Goal: Task Accomplishment & Management: Complete application form

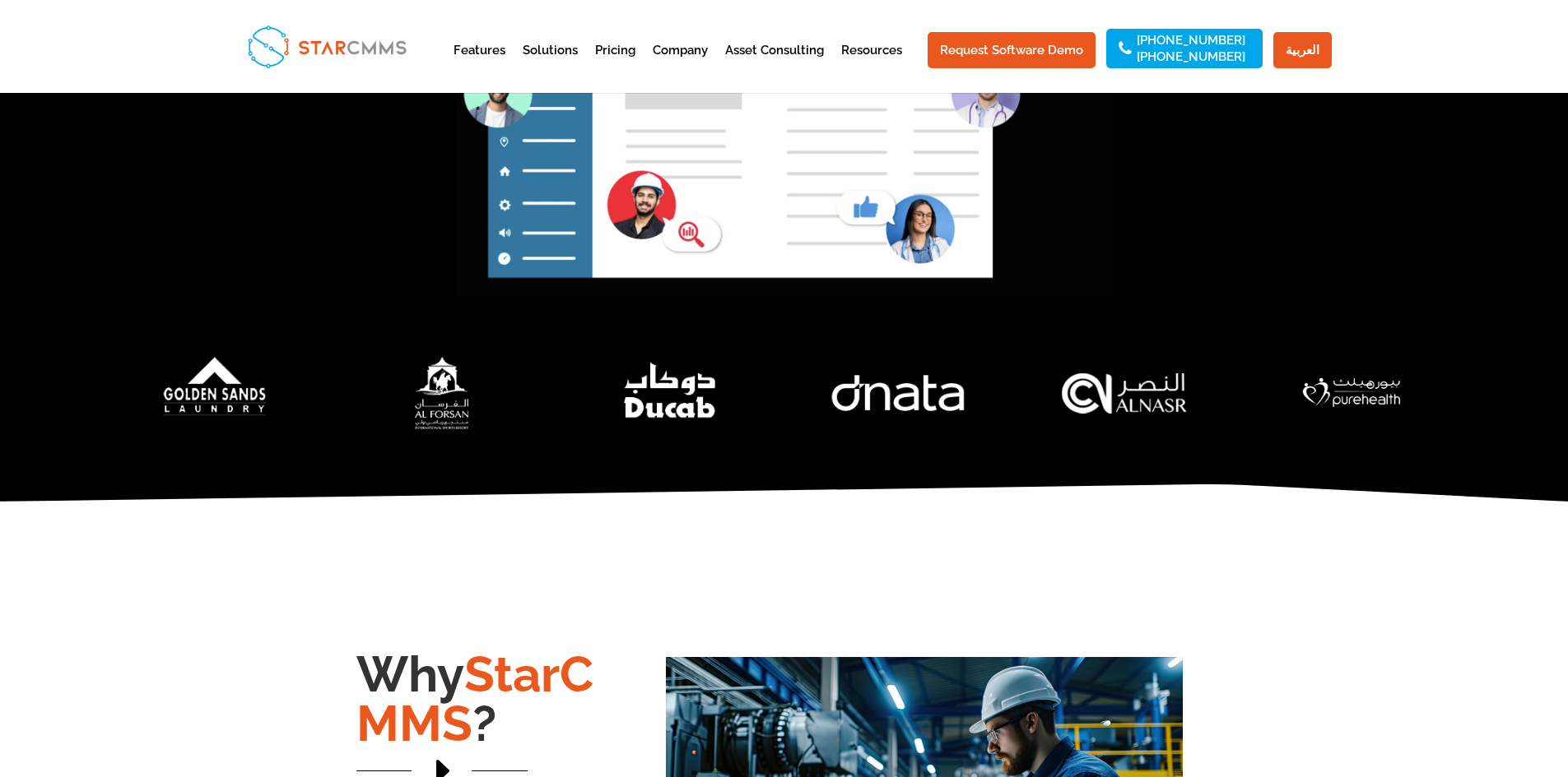
scroll to position [576, 0]
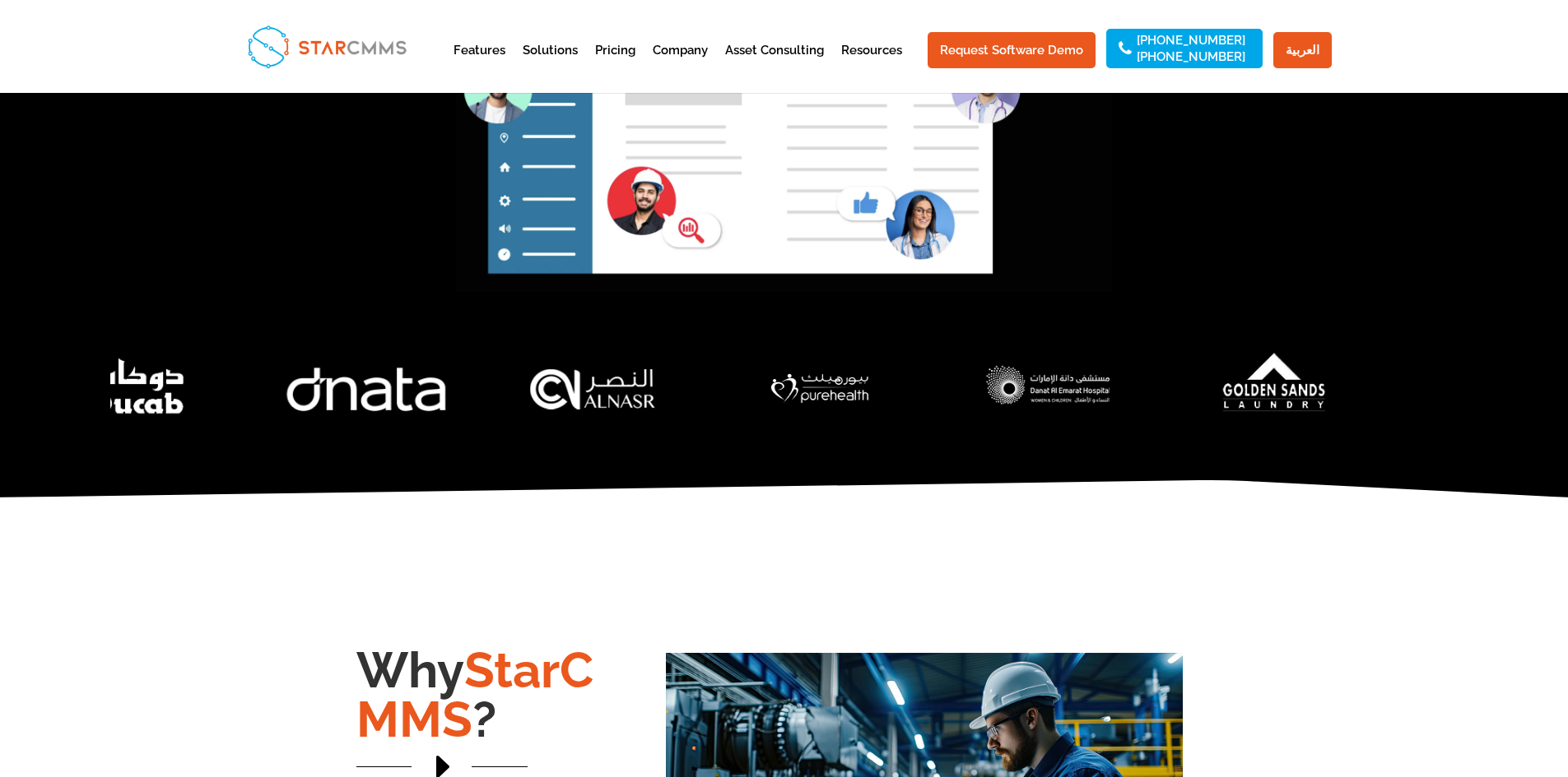
click at [402, 418] on img "5 / 7" at bounding box center [366, 389] width 253 height 125
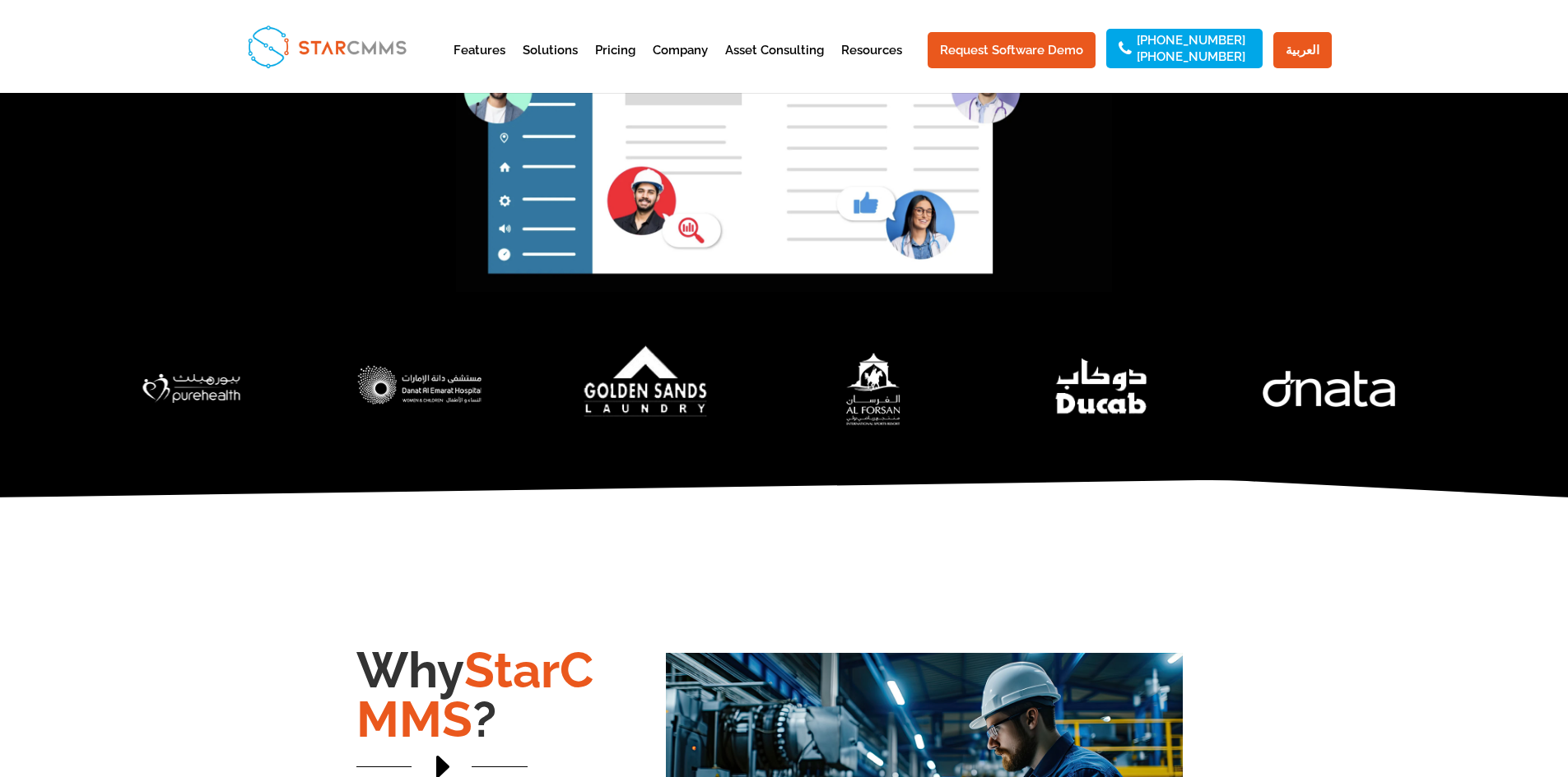
click at [637, 414] on img "2 / 7" at bounding box center [646, 389] width 253 height 125
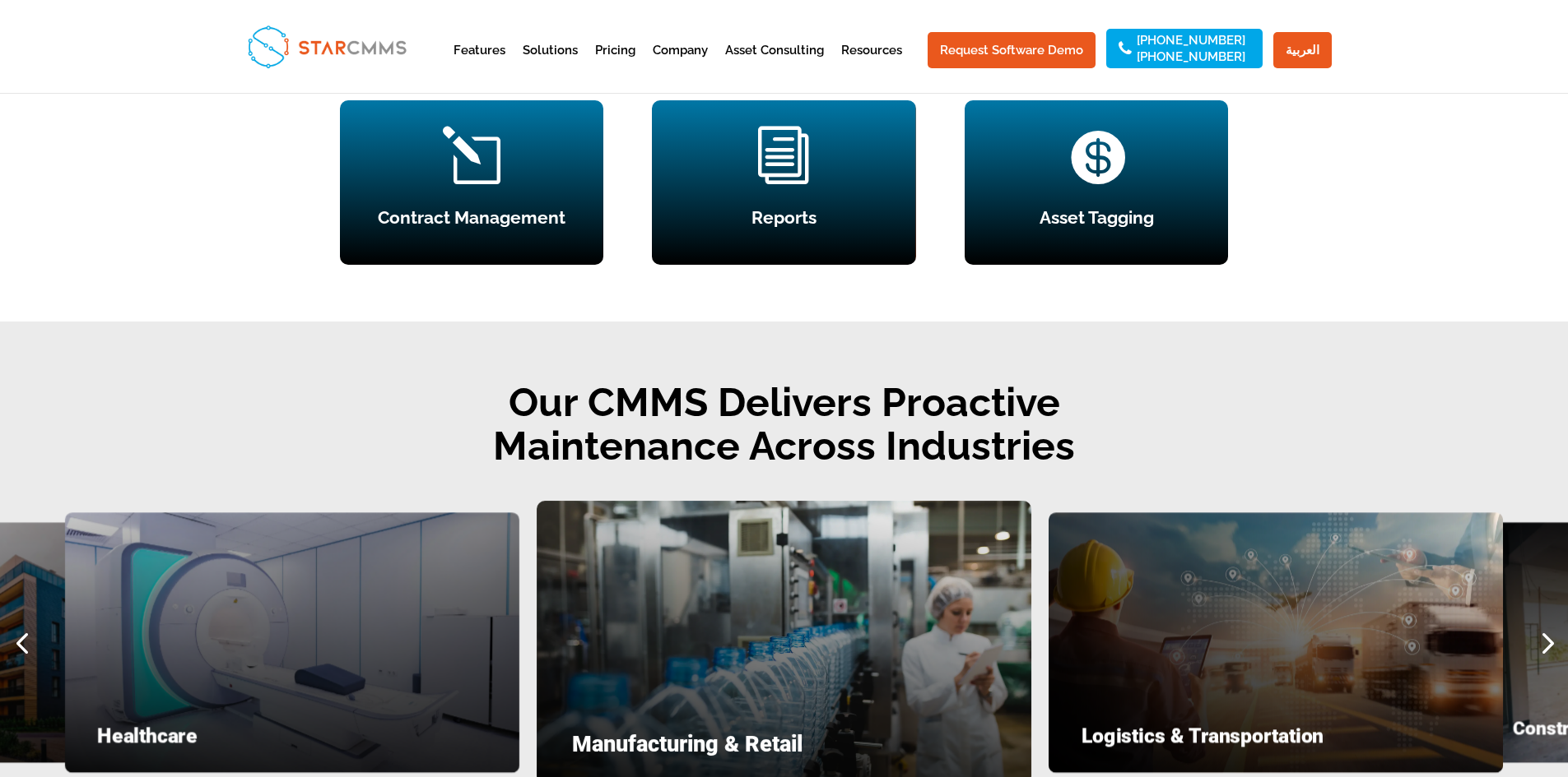
scroll to position [2199, 0]
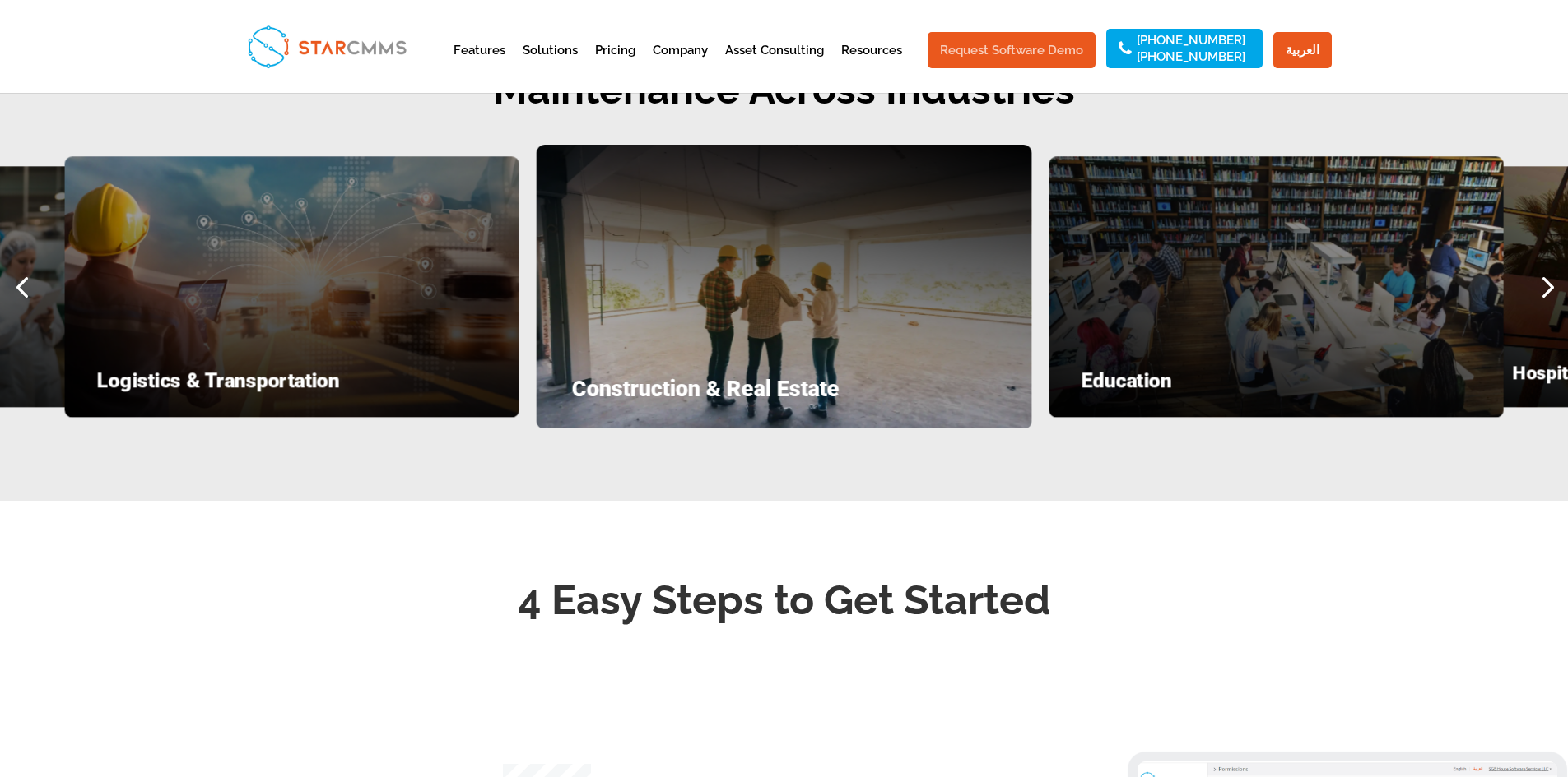
click at [1033, 44] on link "Request Software Demo" at bounding box center [1011, 50] width 168 height 36
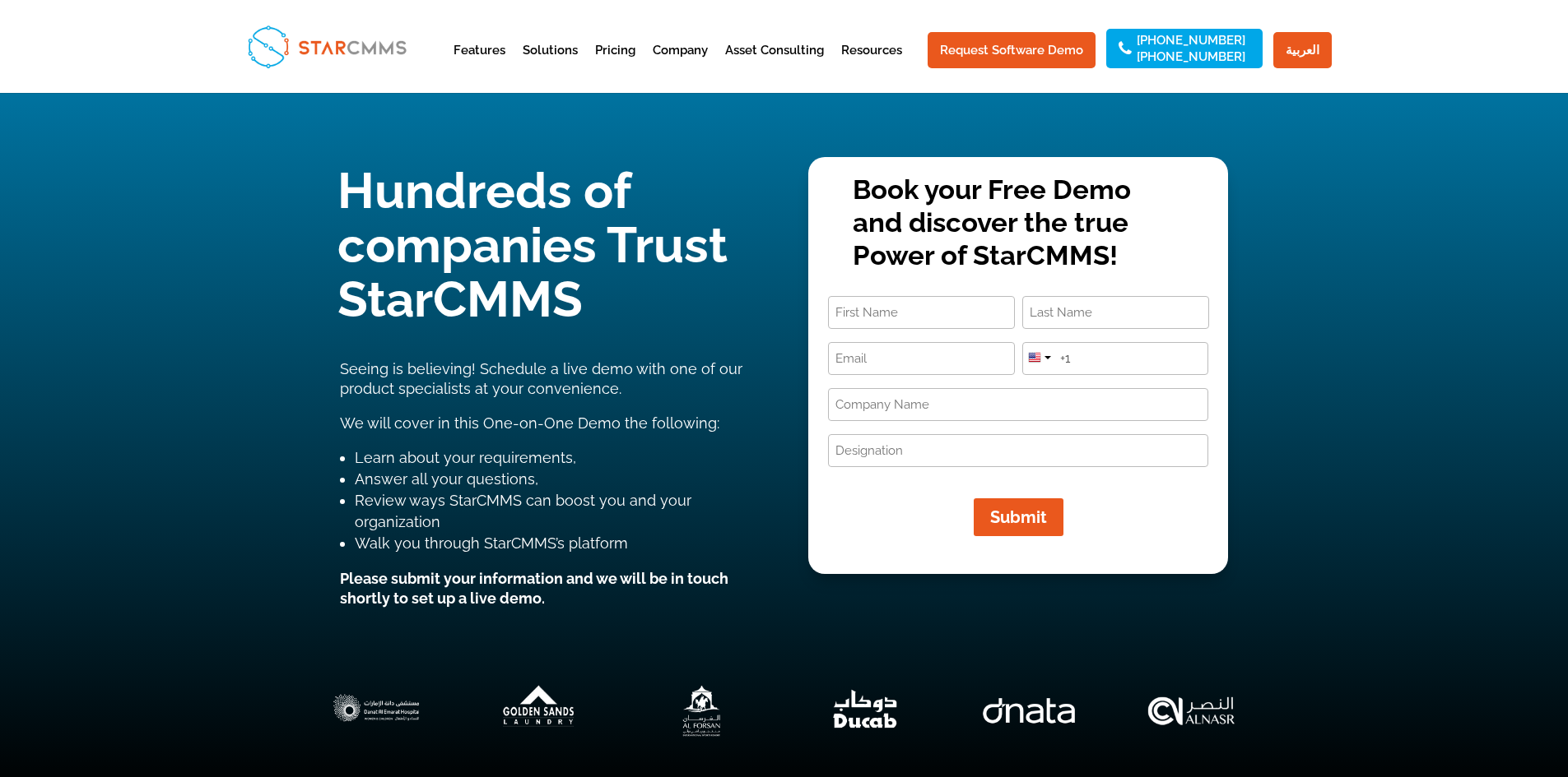
click at [918, 307] on input "First" at bounding box center [922, 312] width 187 height 33
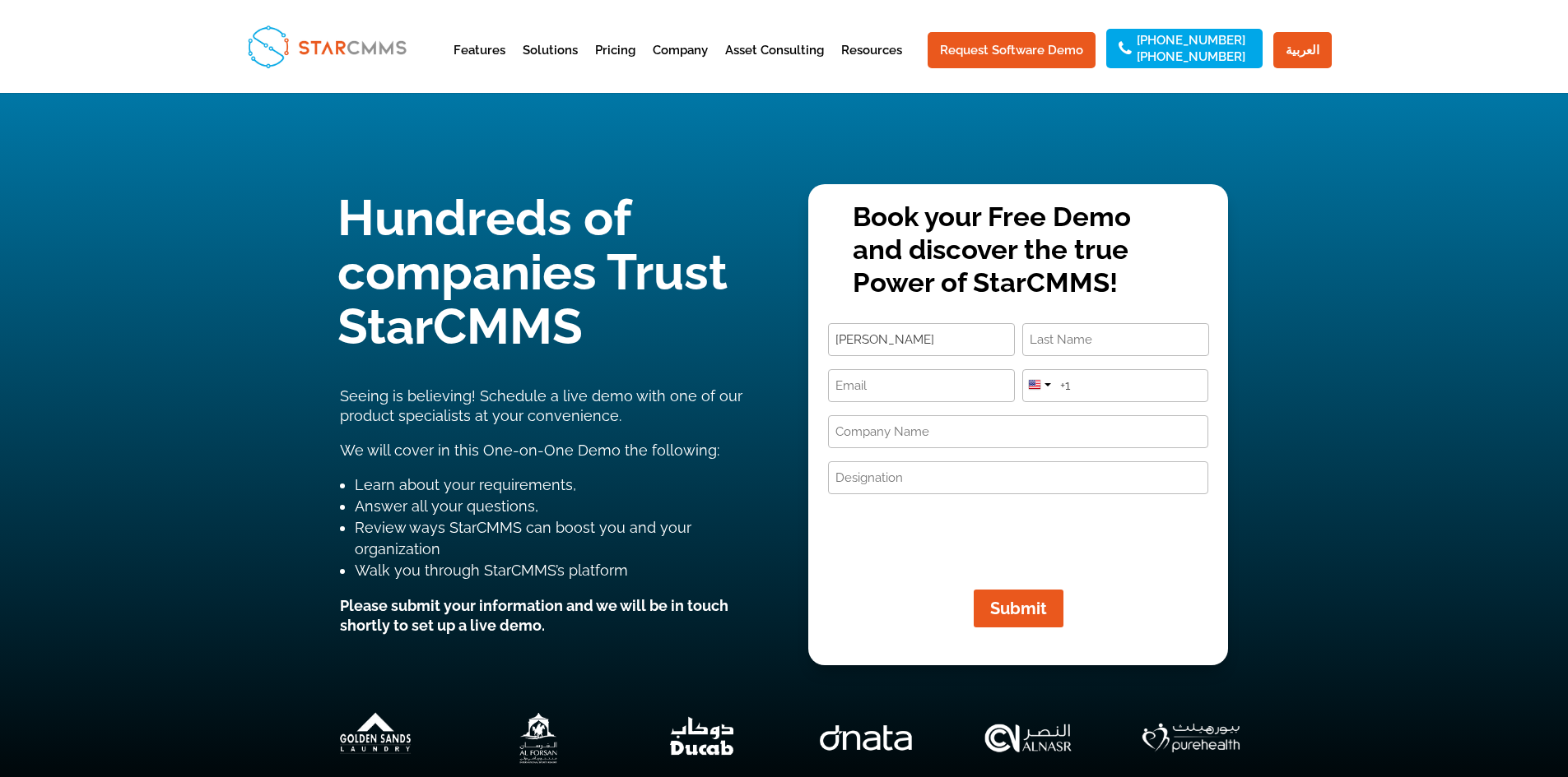
type input "[PERSON_NAME]"
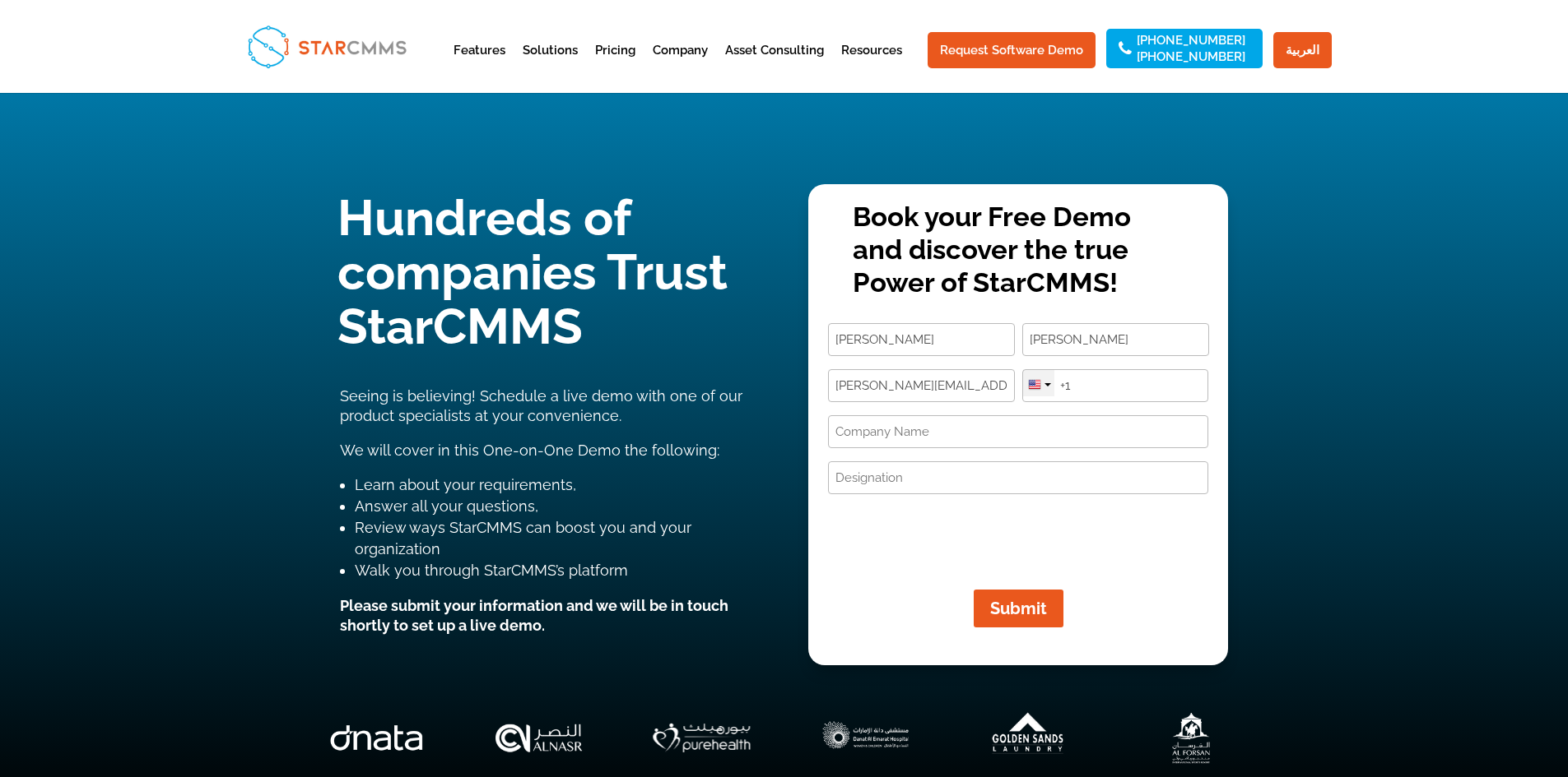
type input "ahmed@alayaestate.com"
click at [1038, 378] on div at bounding box center [1034, 384] width 13 height 13
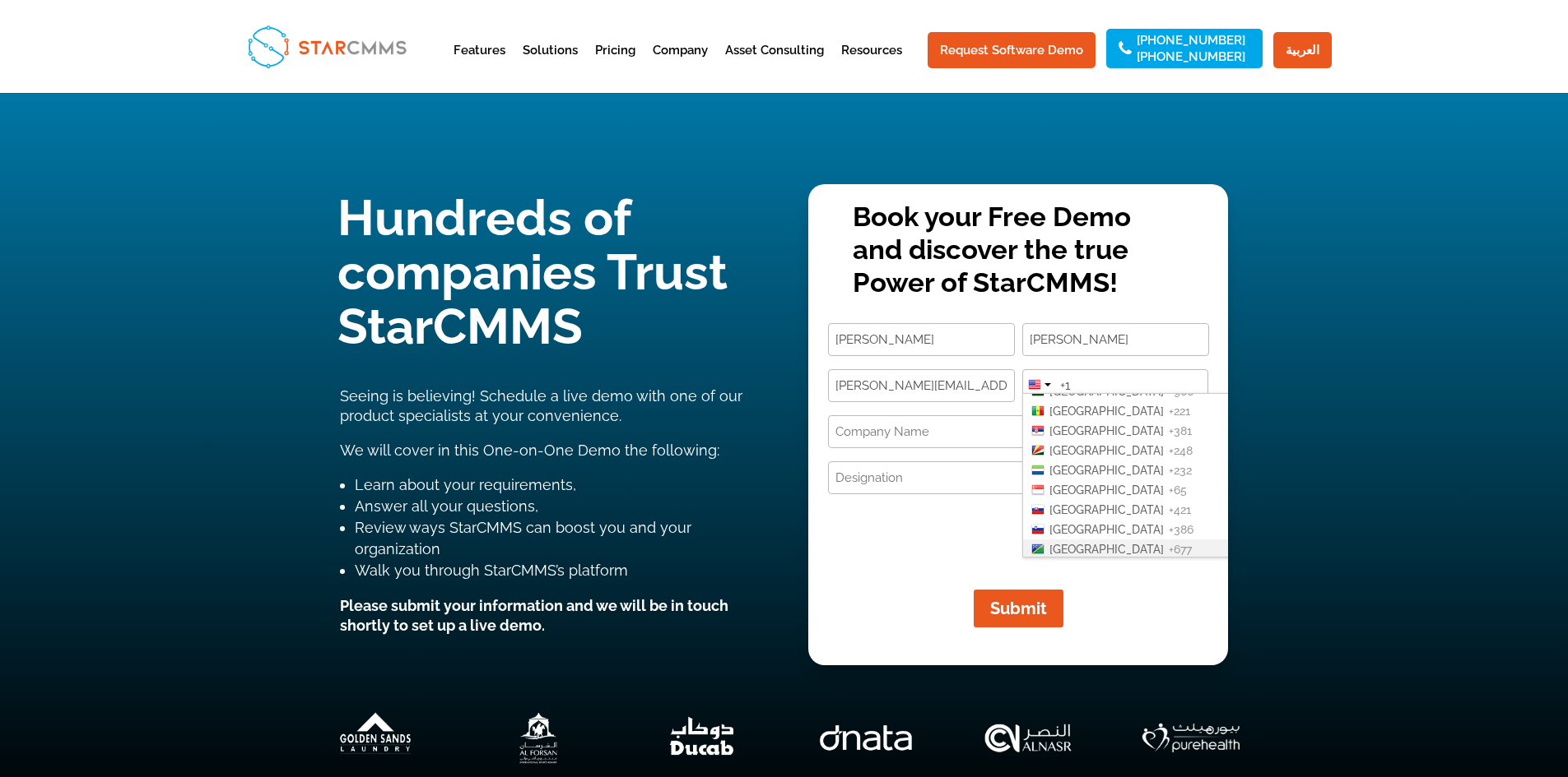
scroll to position [3411, 0]
click at [1113, 438] on span "Saudi Arabia" at bounding box center [1106, 444] width 114 height 13
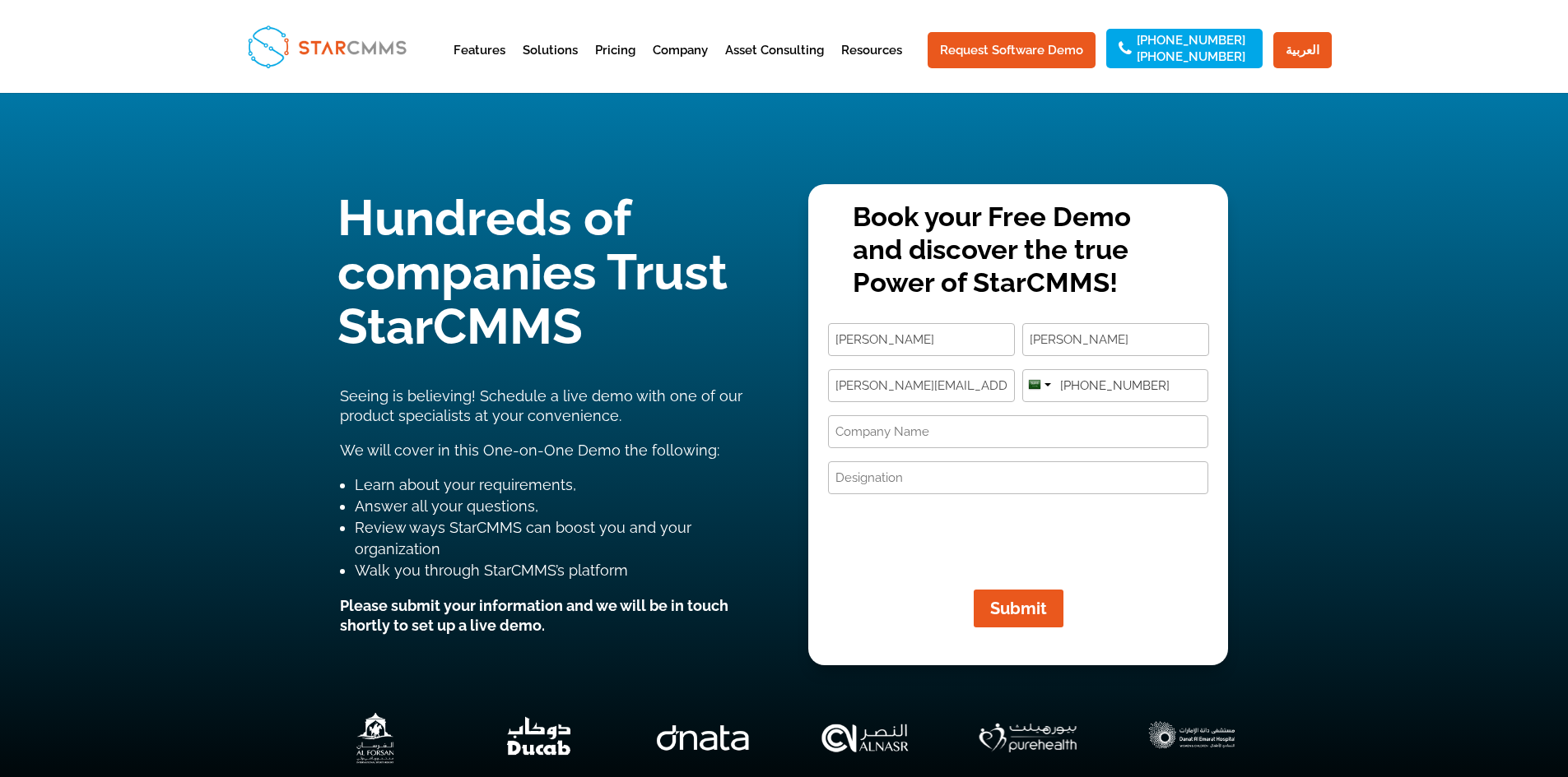
type input "+966 569992824"
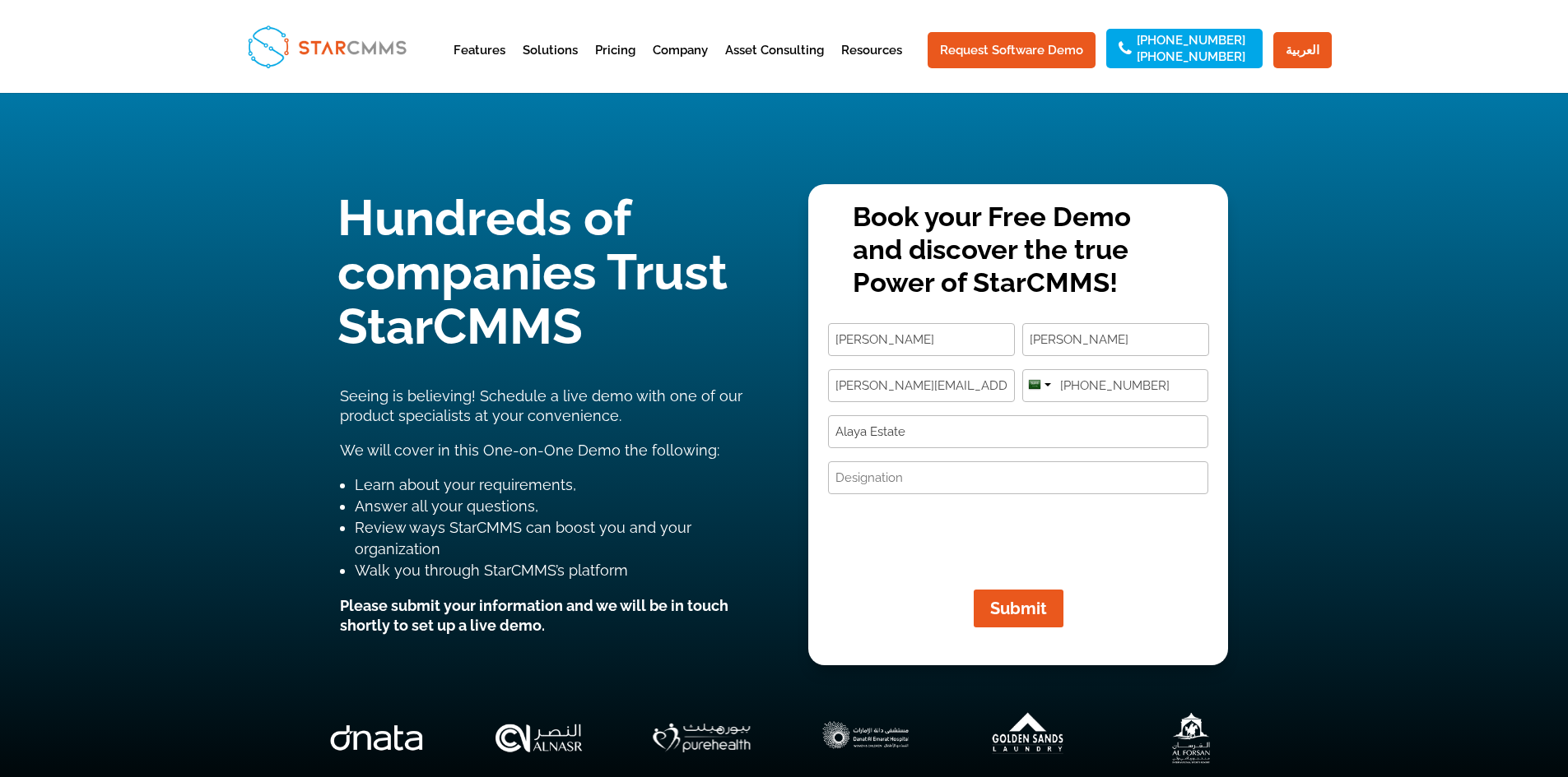
type input "Alaya Estate"
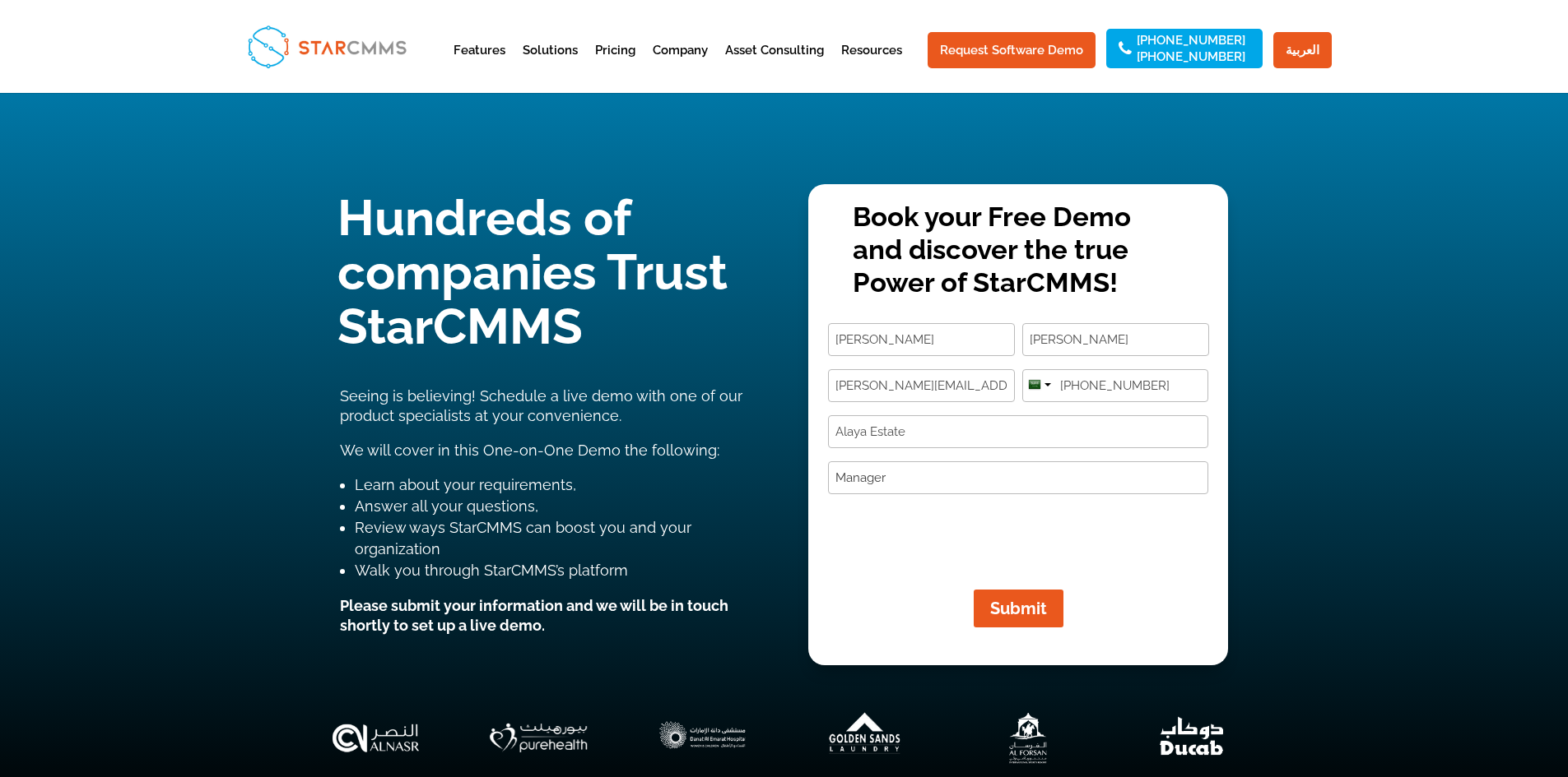
type input "Manager"
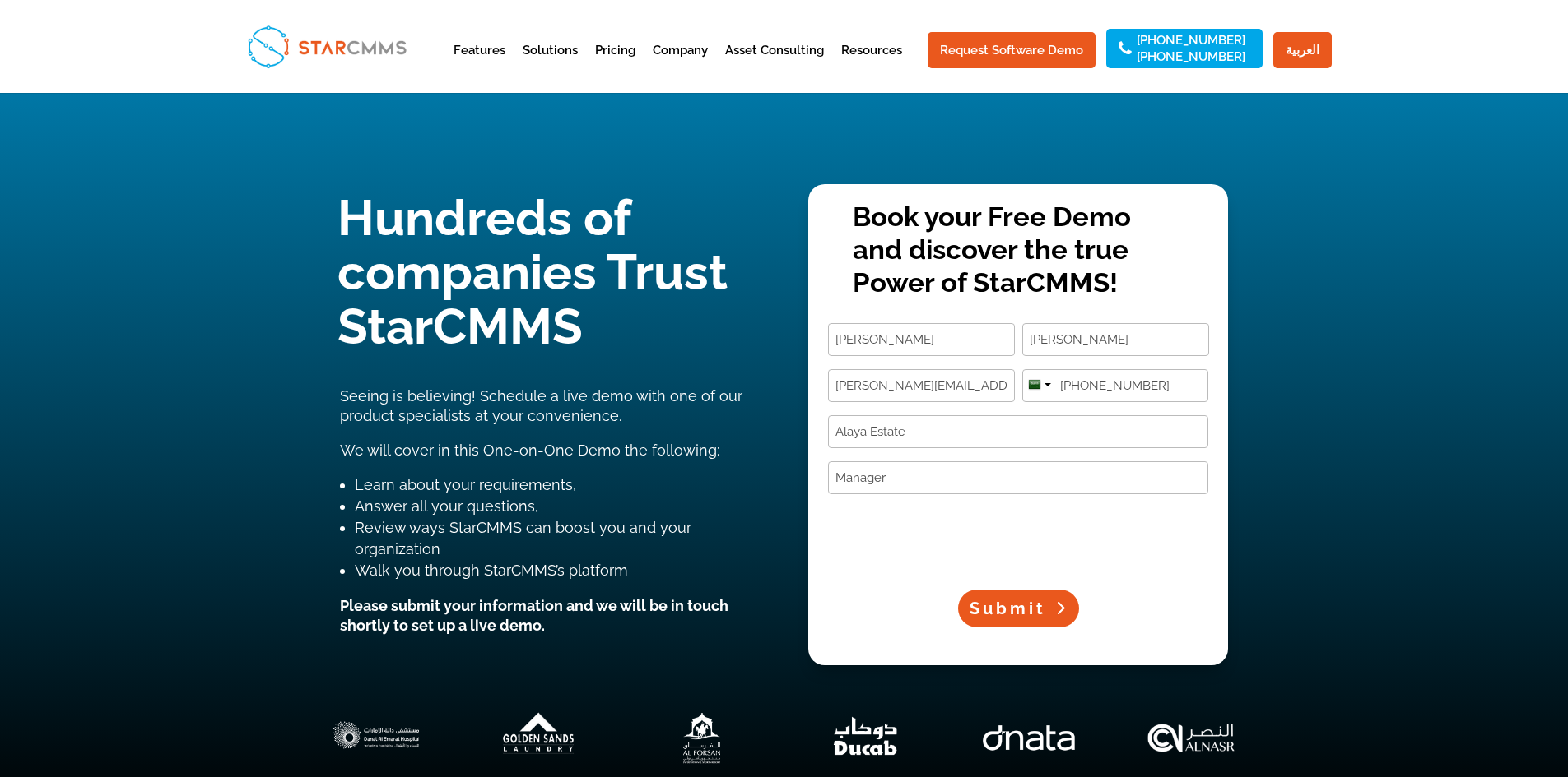
click at [1011, 604] on span "Submit" at bounding box center [1008, 609] width 77 height 20
